Goal: Find specific page/section

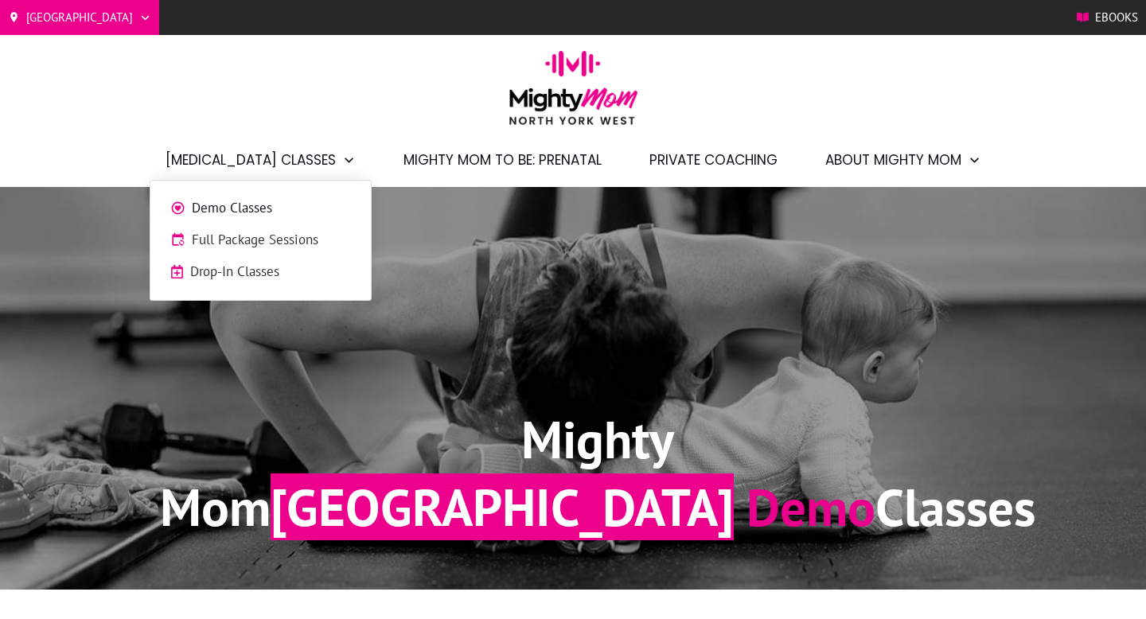
click at [267, 209] on span "Demo Classes" at bounding box center [271, 208] width 159 height 21
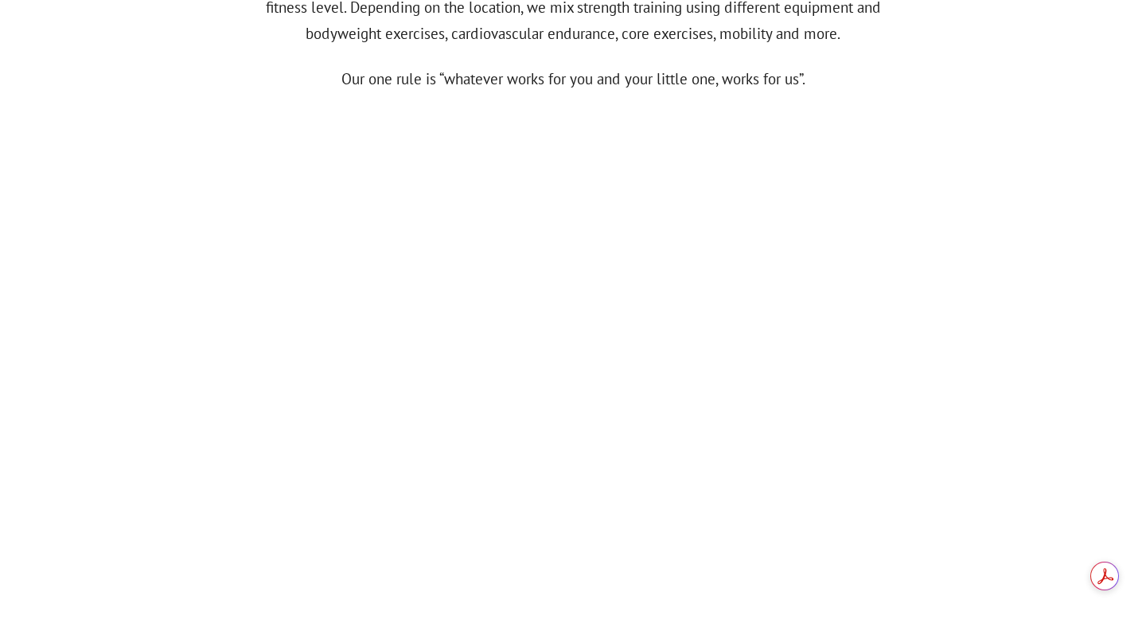
scroll to position [807, 0]
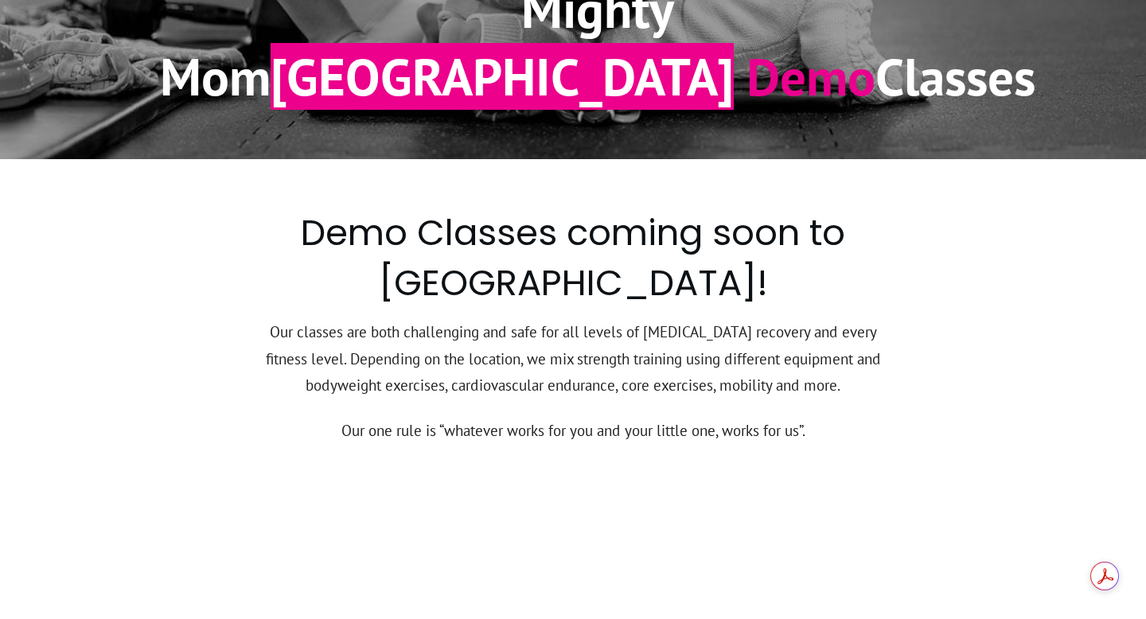
scroll to position [432, 0]
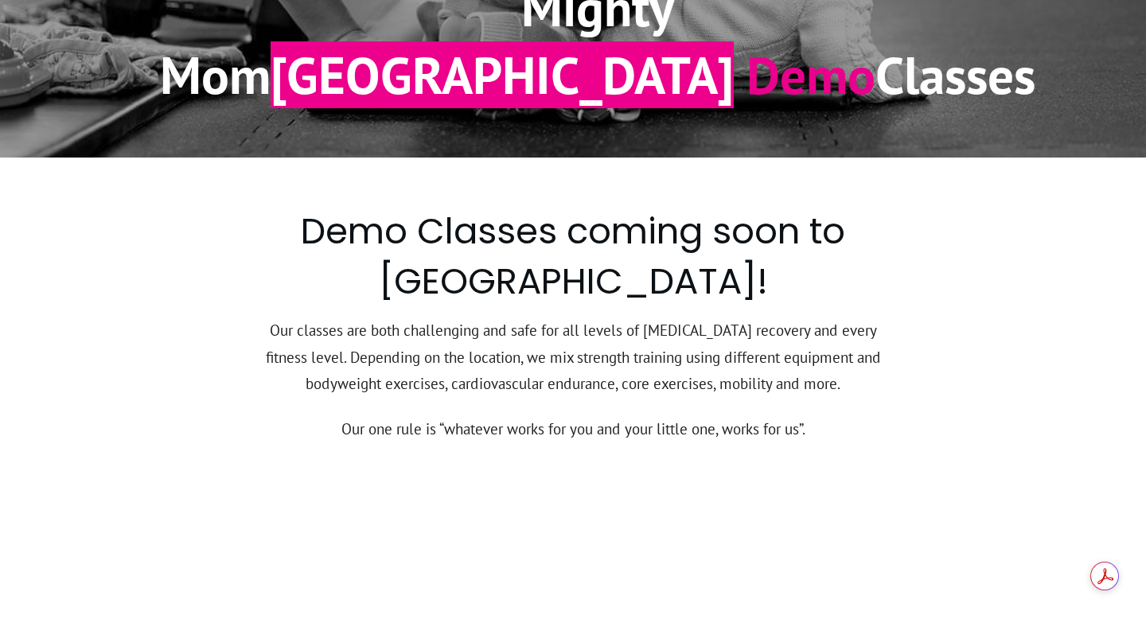
click at [578, 250] on h2 "Demo Classes coming soon to North York West !" at bounding box center [573, 261] width 625 height 110
click at [559, 228] on h2 "Demo Classes coming soon to North York West !" at bounding box center [573, 261] width 625 height 110
click at [617, 248] on h2 "Demo Classes coming soon to North York West !" at bounding box center [573, 261] width 625 height 110
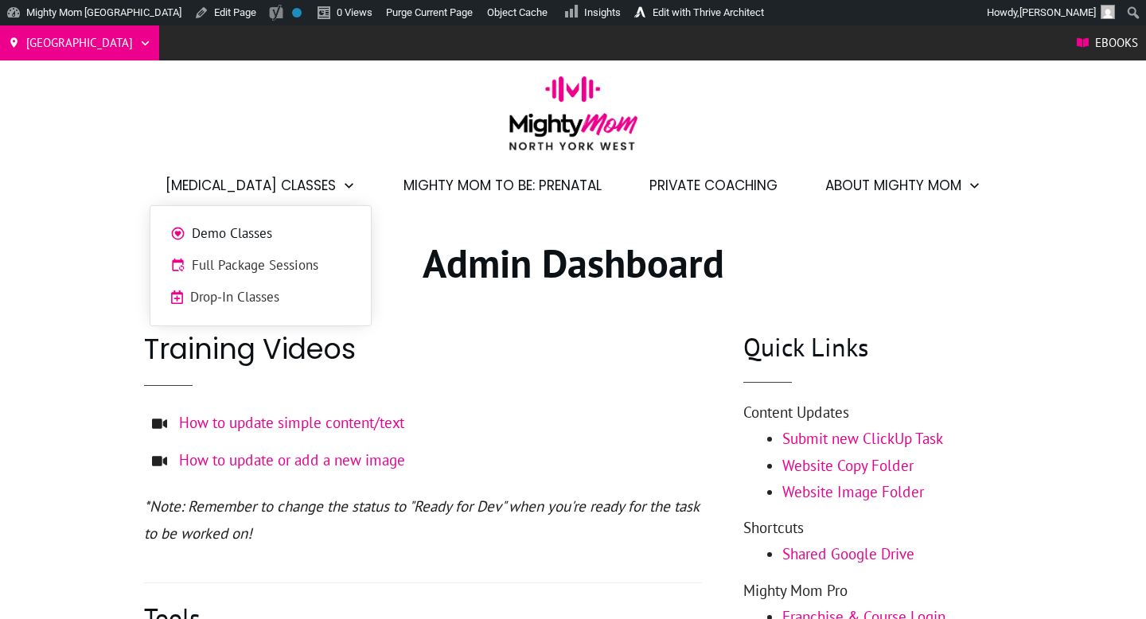
click at [278, 231] on span "Demo Classes" at bounding box center [271, 234] width 159 height 21
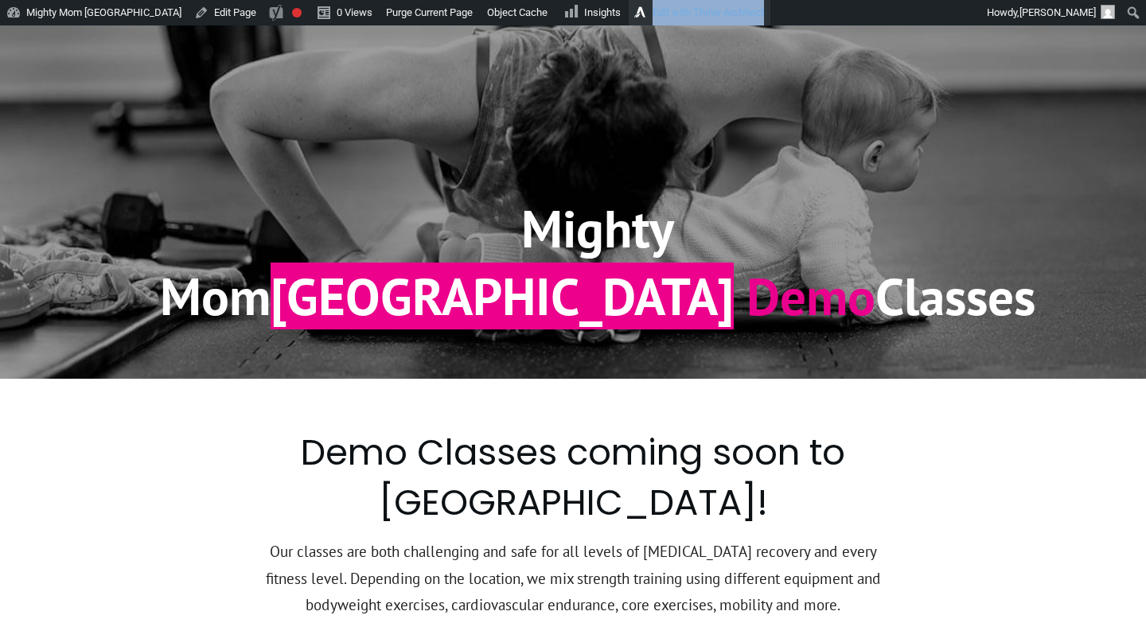
scroll to position [170, 0]
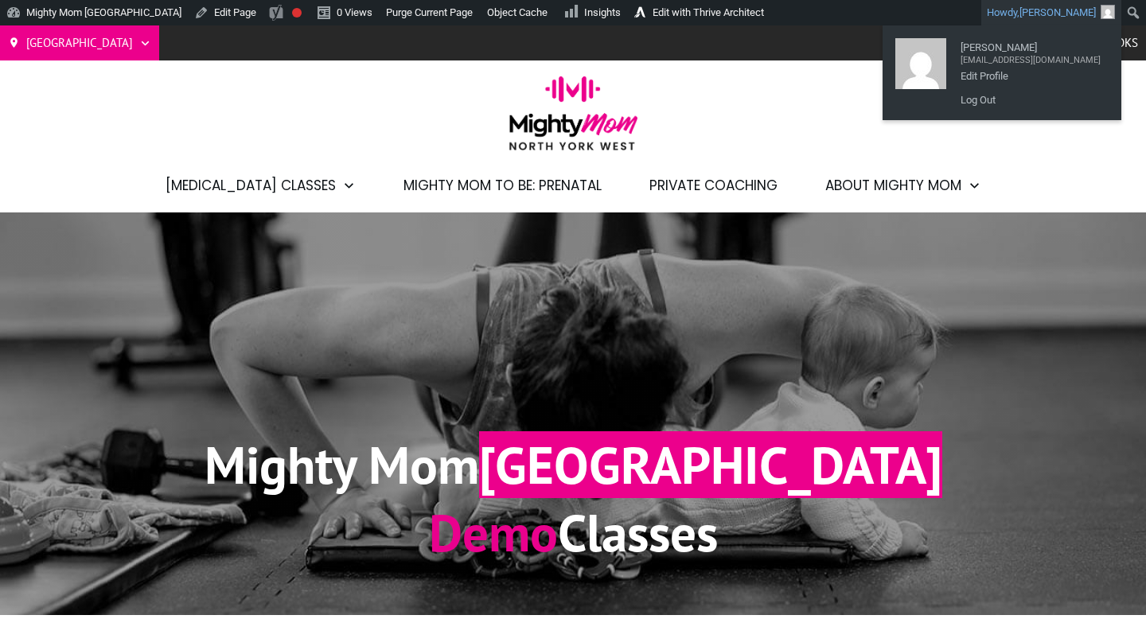
click at [1078, 10] on span "[PERSON_NAME]" at bounding box center [1058, 12] width 76 height 12
